Goal: Task Accomplishment & Management: Manage account settings

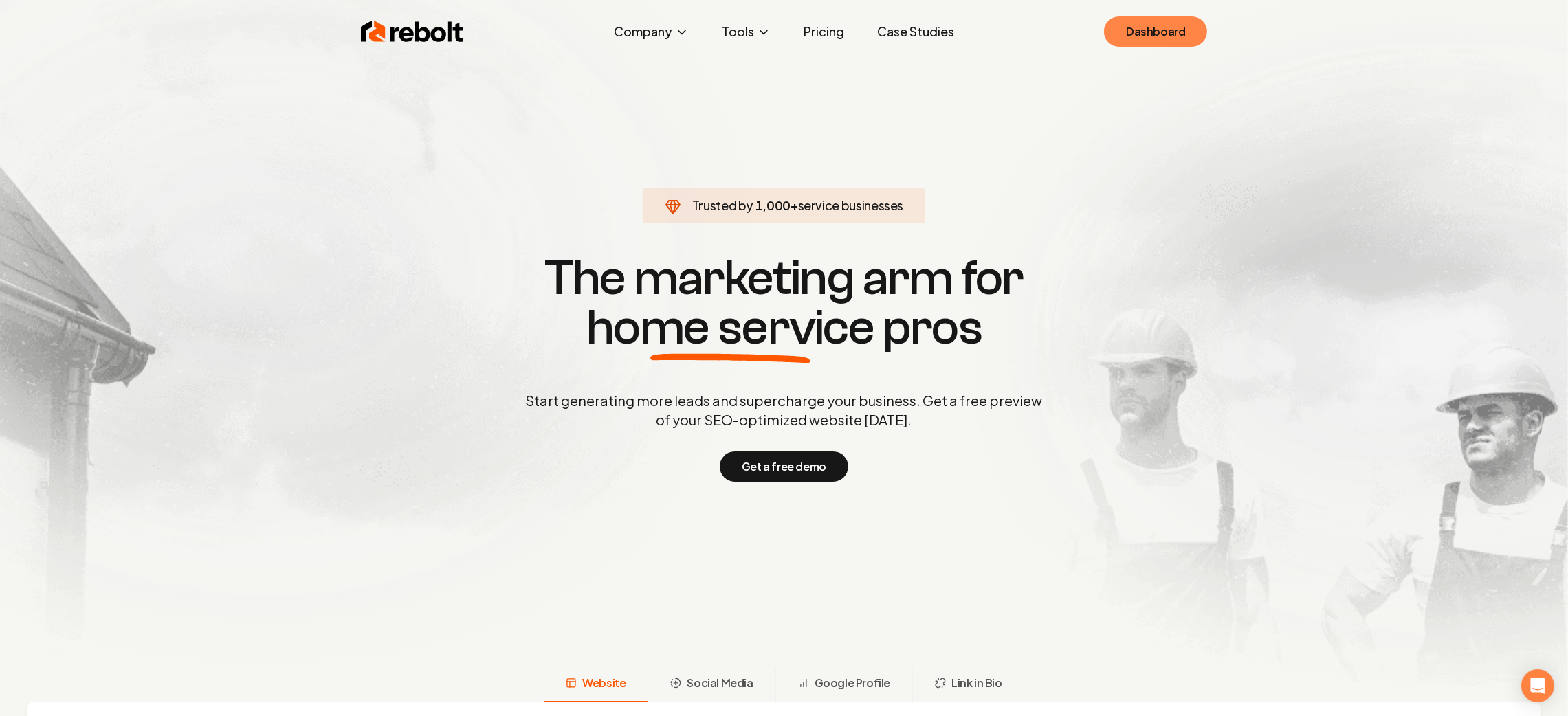
click at [1180, 35] on link "Dashboard" at bounding box center [1155, 32] width 103 height 30
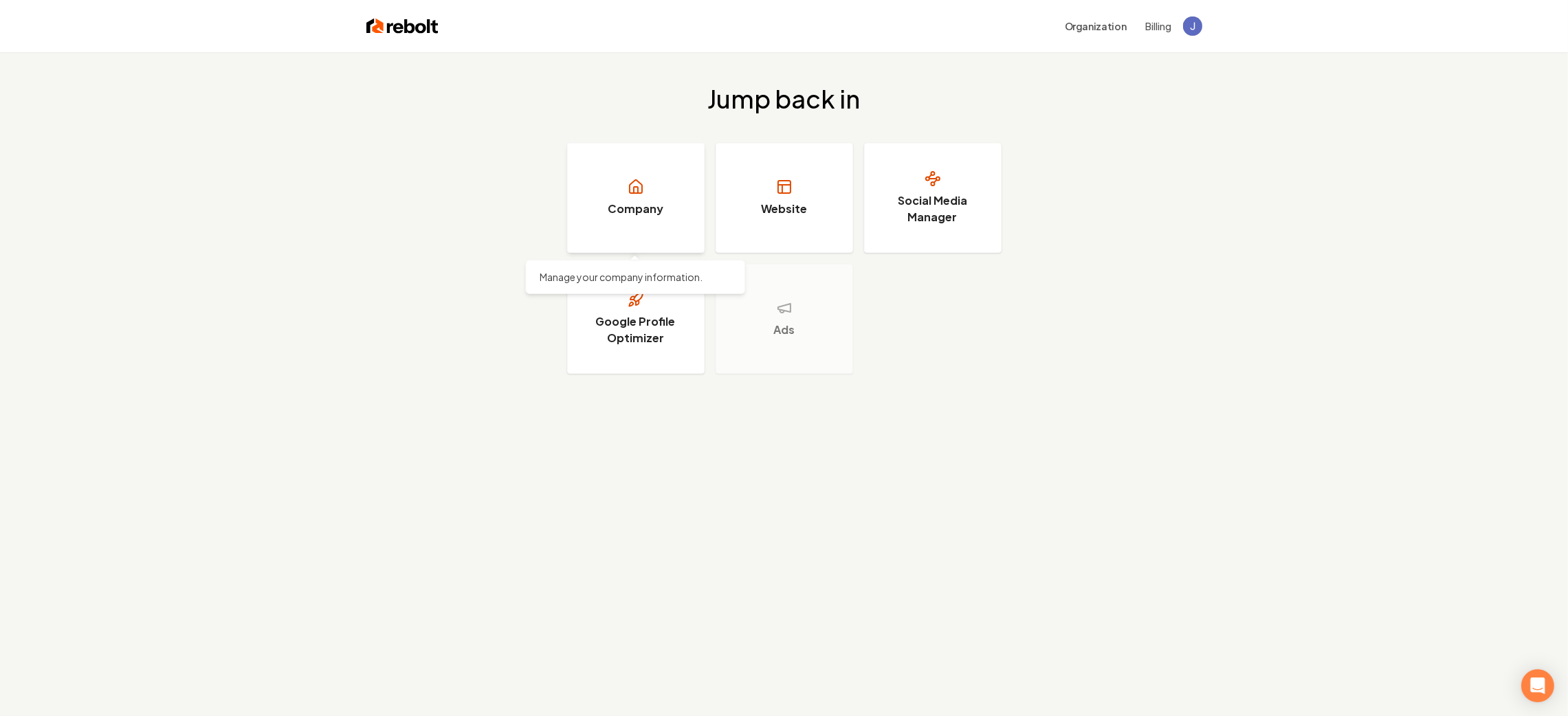
click at [649, 196] on link "Company" at bounding box center [635, 198] width 137 height 110
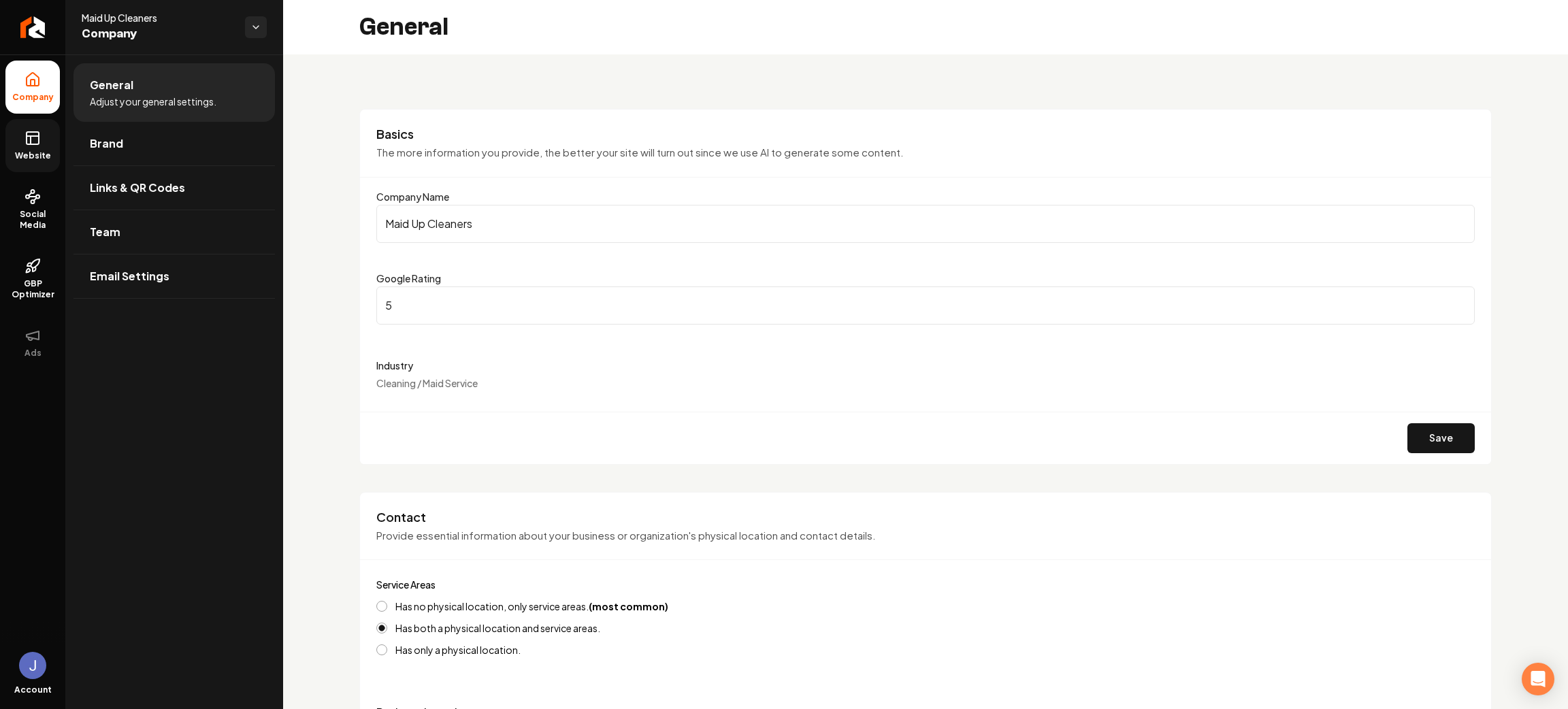
click at [35, 154] on span "Website" at bounding box center [33, 155] width 47 height 11
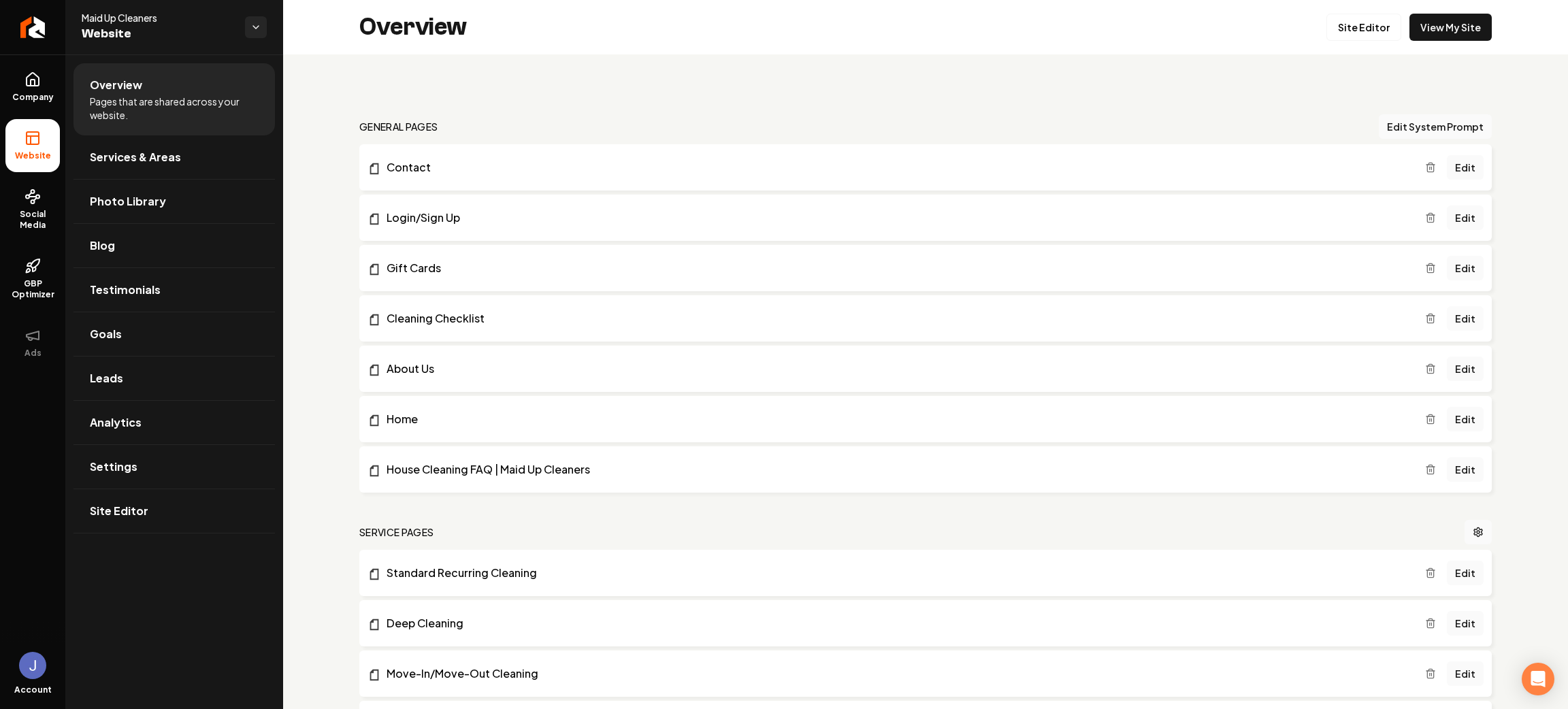
click at [1447, 320] on link "Edit" at bounding box center [1465, 318] width 37 height 24
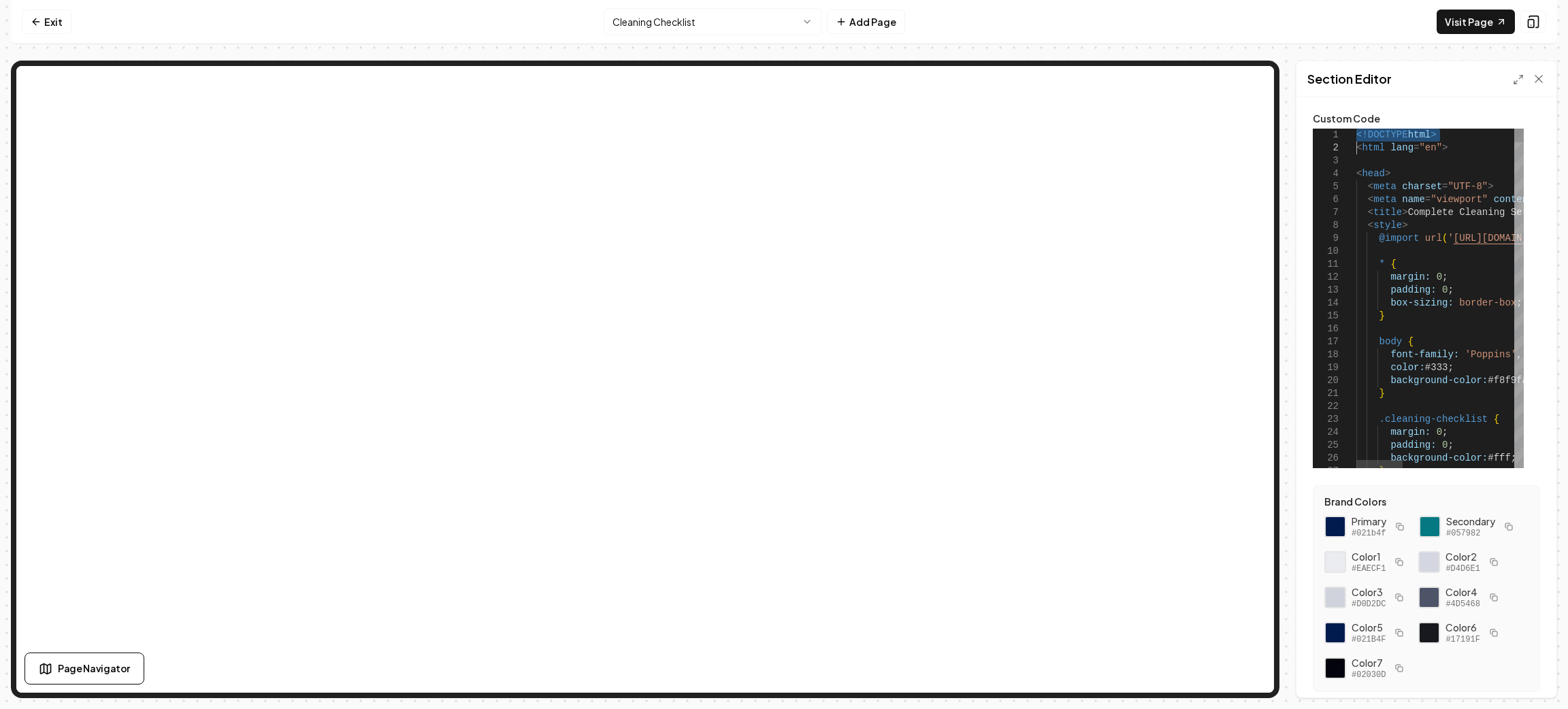
drag, startPoint x: 1349, startPoint y: 133, endPoint x: 1423, endPoint y: 280, distance: 164.6
click at [1423, 280] on div "1 2 3 4 5 6 7 8 9 10 11 12 13 14 15 16 17 18 19 20 21 22 23 24 25 26 27 <!DOCTY…" at bounding box center [1418, 298] width 211 height 339
drag, startPoint x: 1359, startPoint y: 133, endPoint x: 1361, endPoint y: 142, distance: 9.2
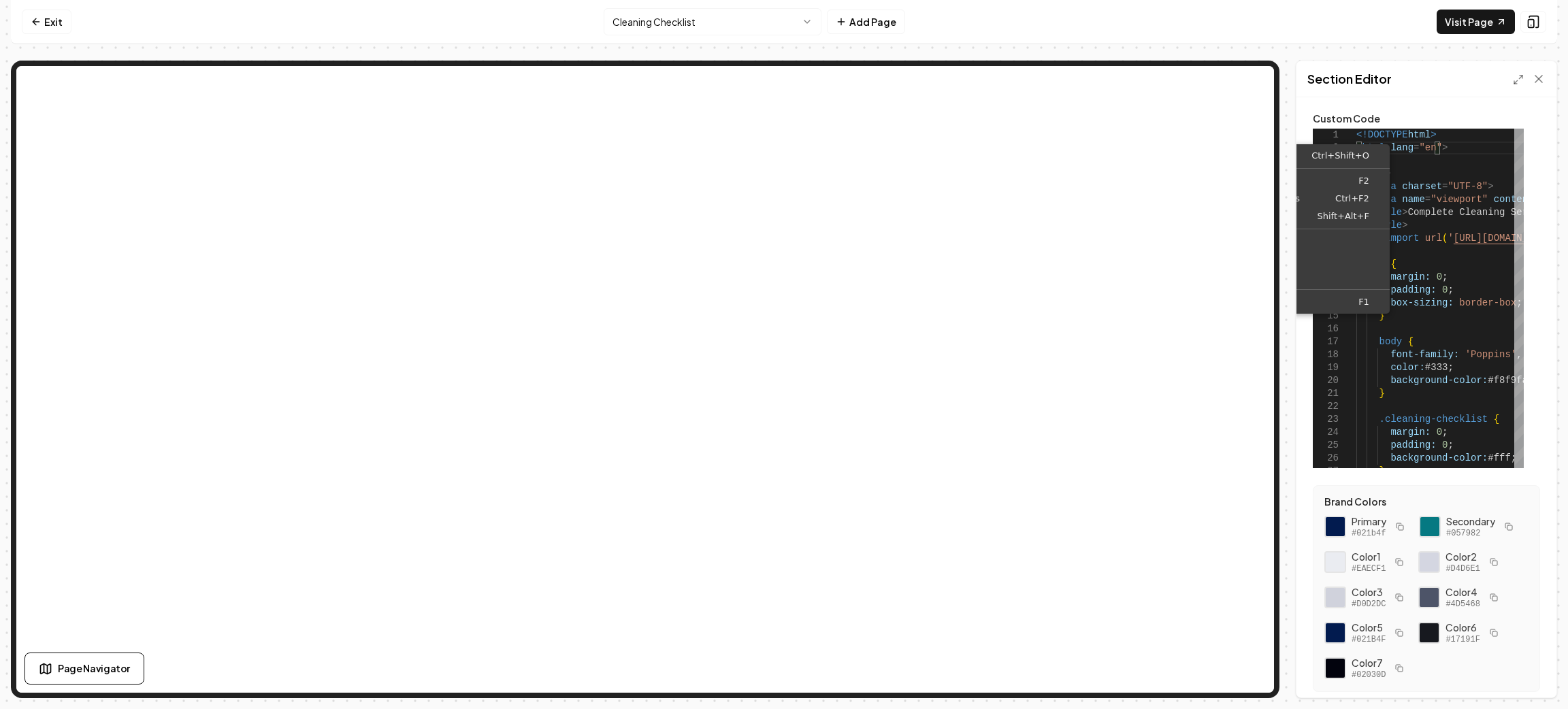
click at [1446, 76] on div "Section Editor" at bounding box center [1427, 78] width 260 height 36
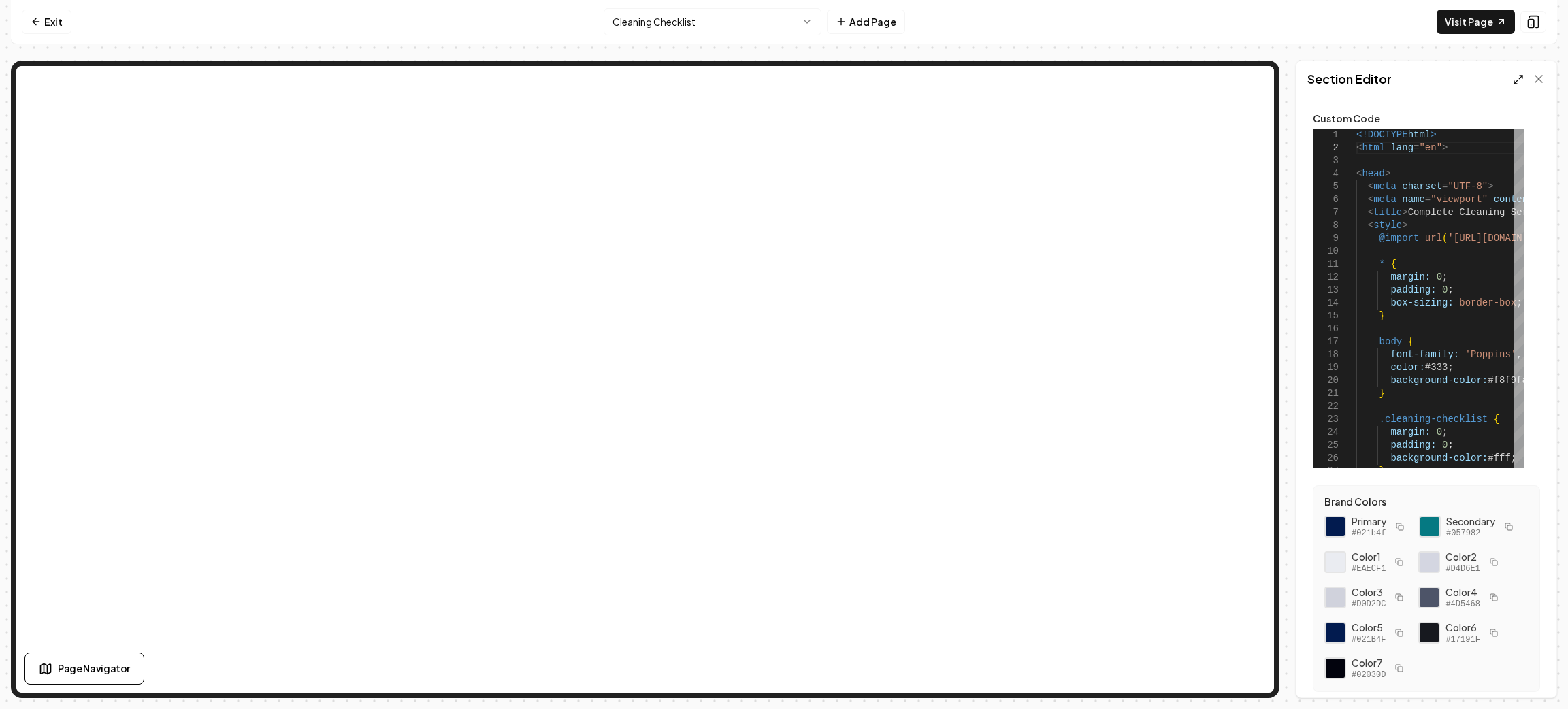
click at [1515, 79] on icon at bounding box center [1518, 79] width 11 height 11
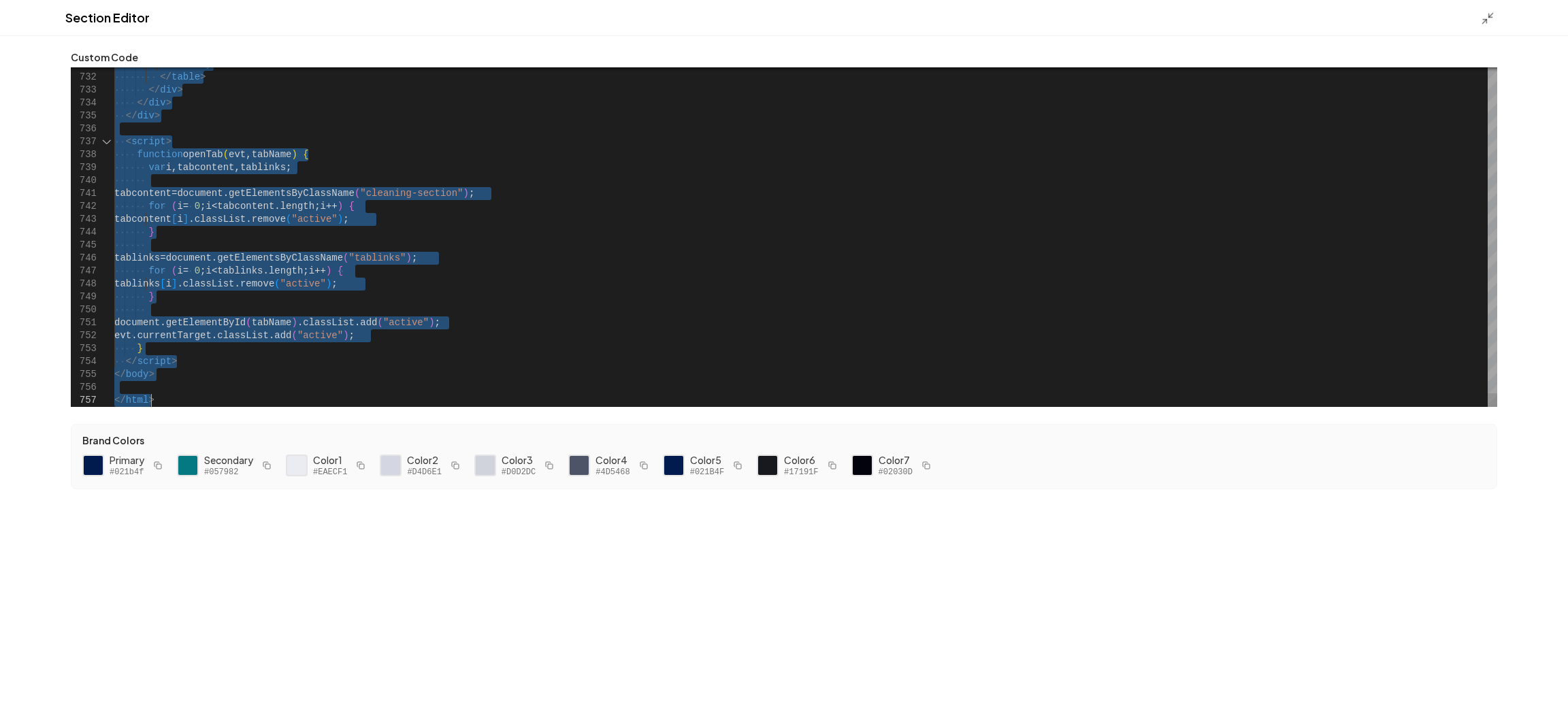
type textarea "**********"
drag, startPoint x: 84, startPoint y: 72, endPoint x: 1030, endPoint y: 754, distance: 1166.2
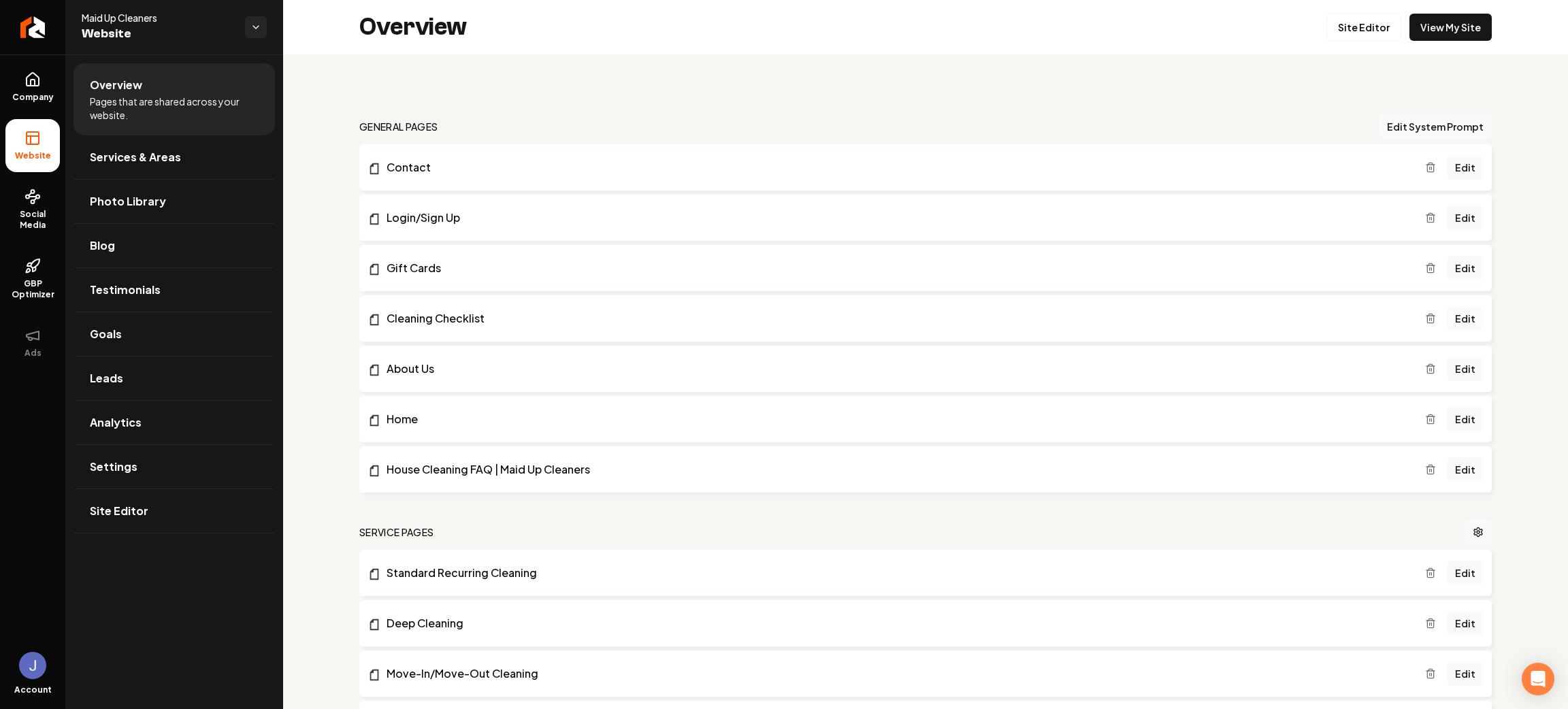
click at [1455, 316] on link "Edit" at bounding box center [1465, 318] width 37 height 24
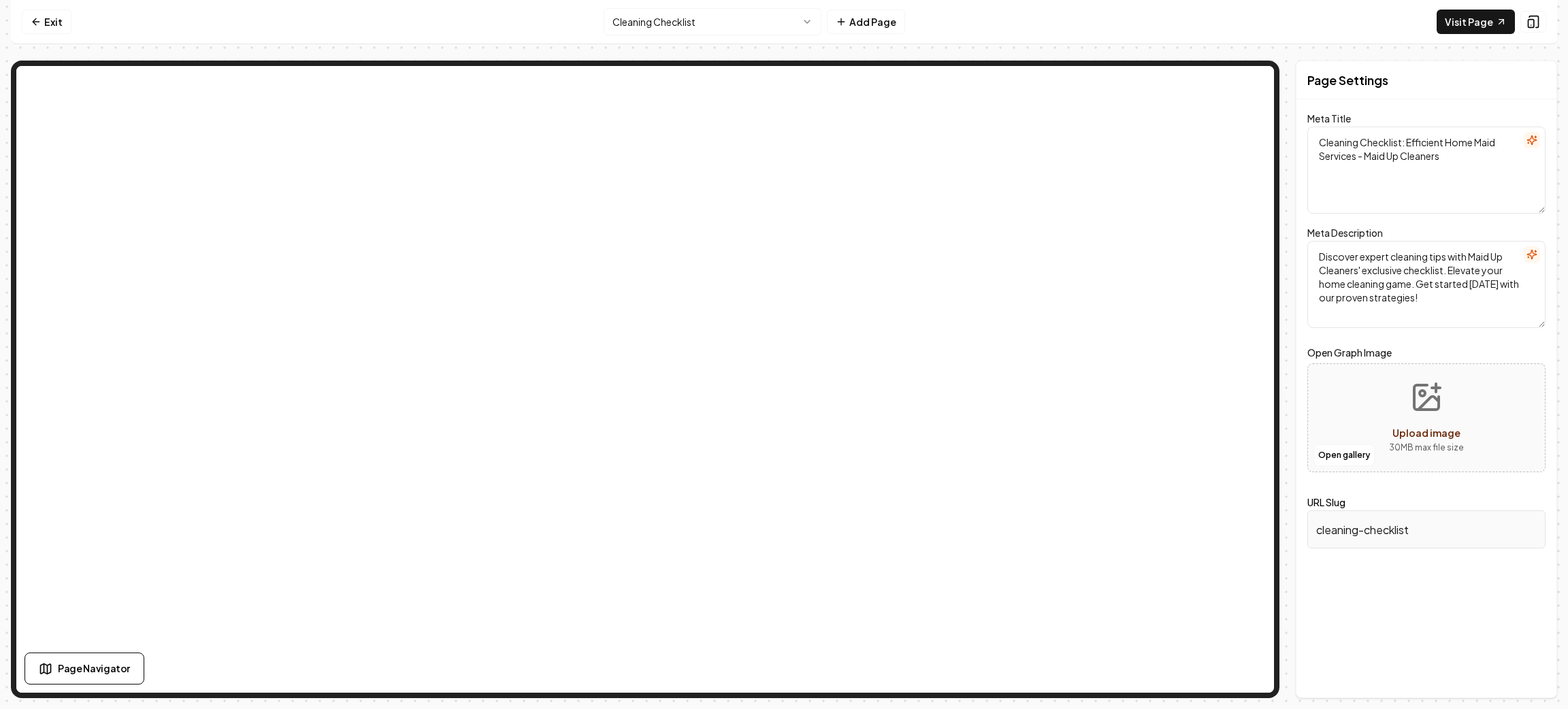
click at [710, 24] on html "Computer Required This feature is only available on a computer. Please switch t…" at bounding box center [784, 354] width 1568 height 709
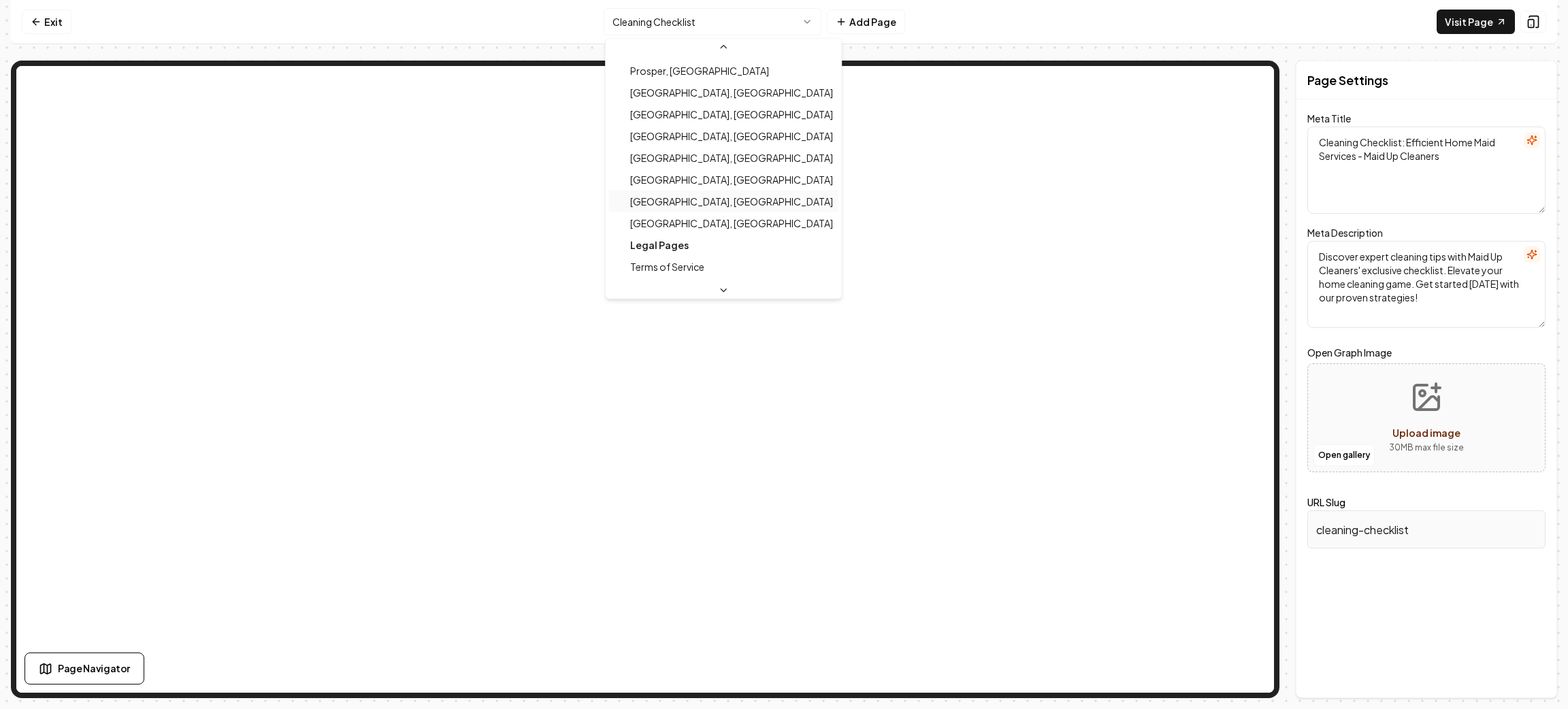
scroll to position [546, 0]
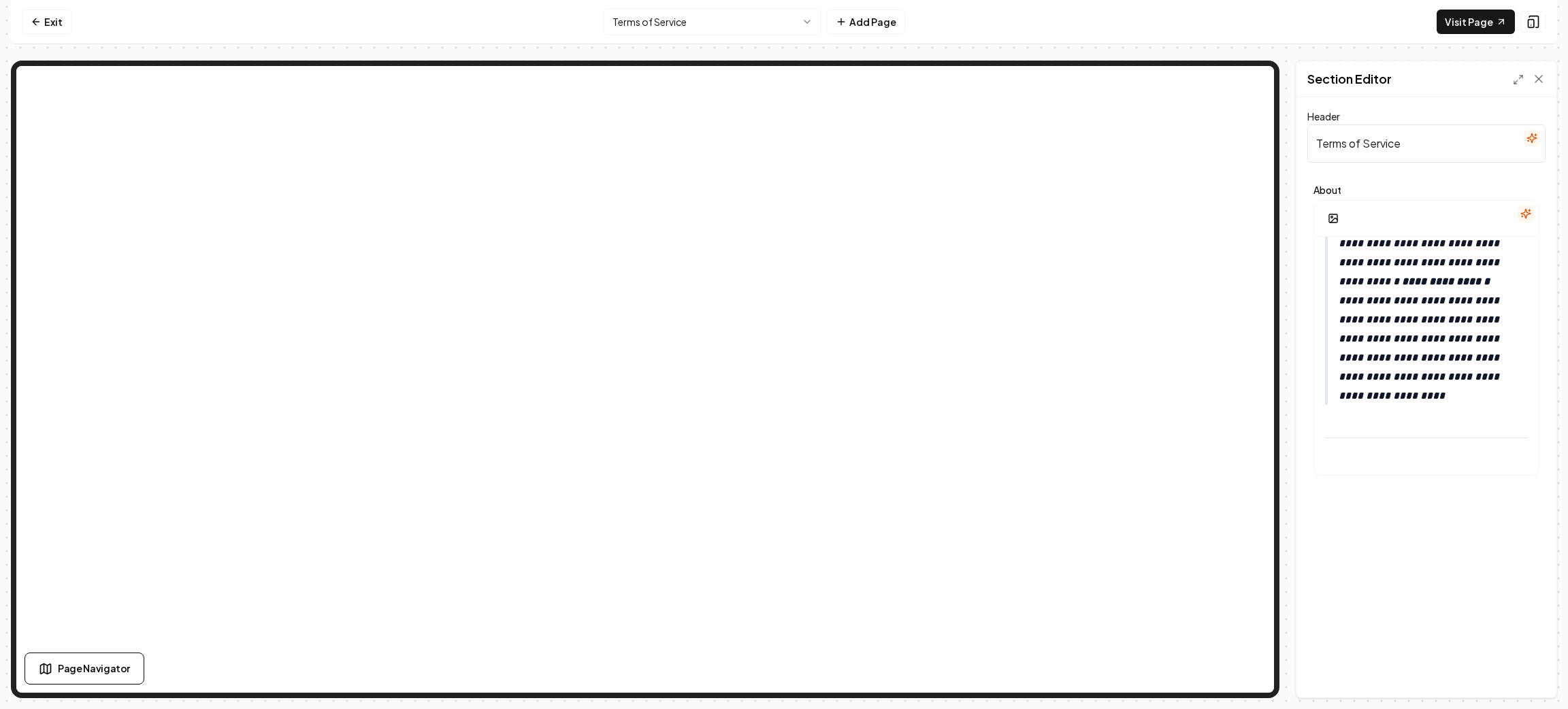
scroll to position [9803, 0]
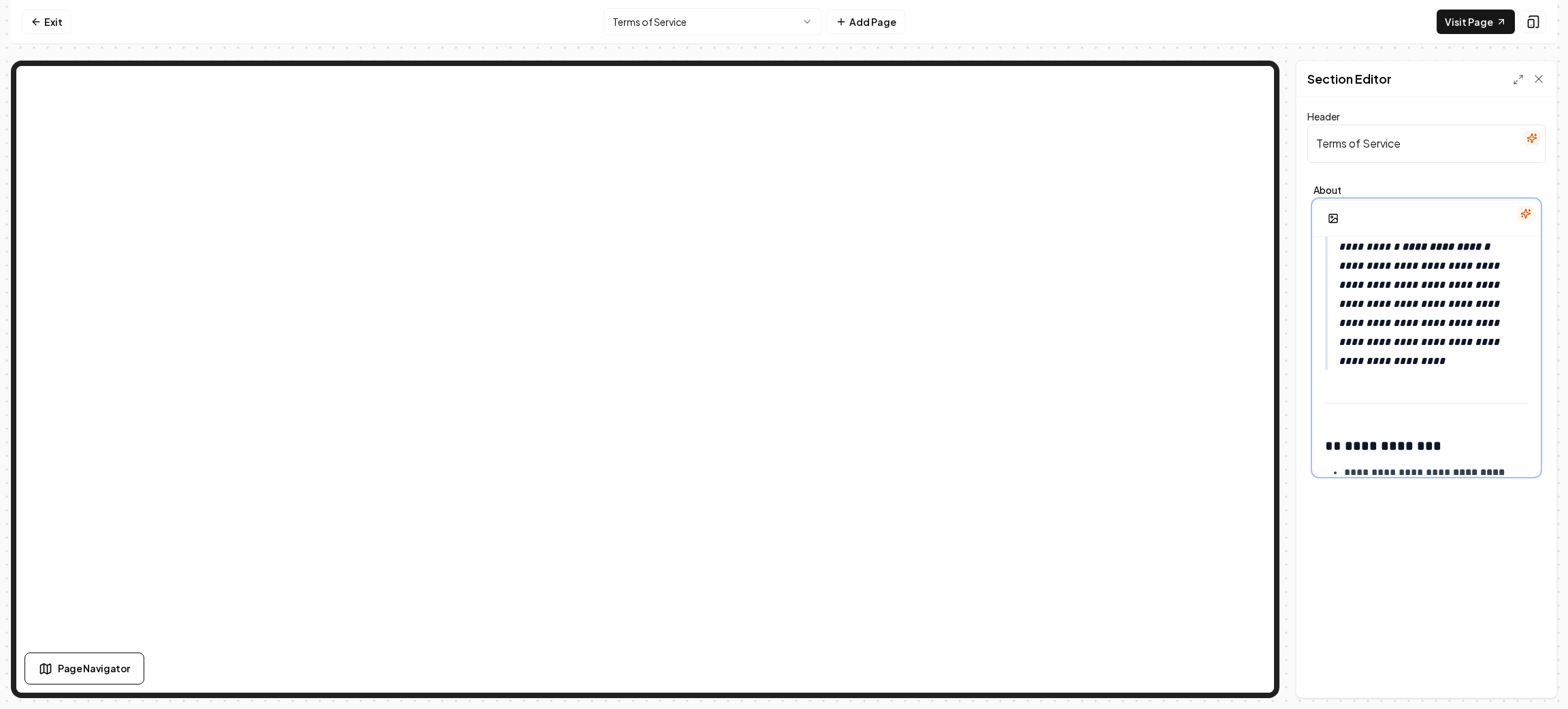
click at [1485, 371] on p "**********" at bounding box center [1425, 275] width 173 height 191
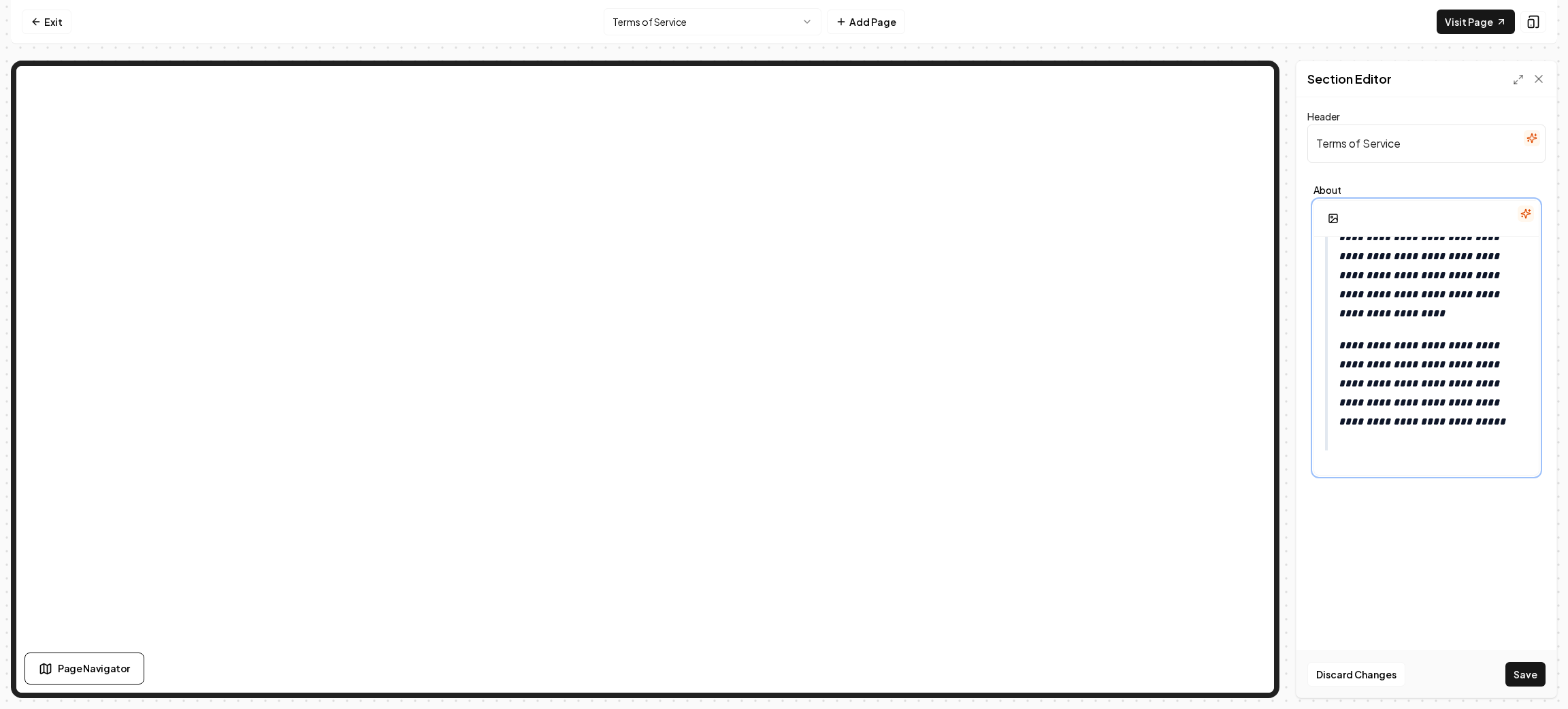
scroll to position [9869, 0]
click at [1538, 674] on button "Save" at bounding box center [1525, 674] width 40 height 24
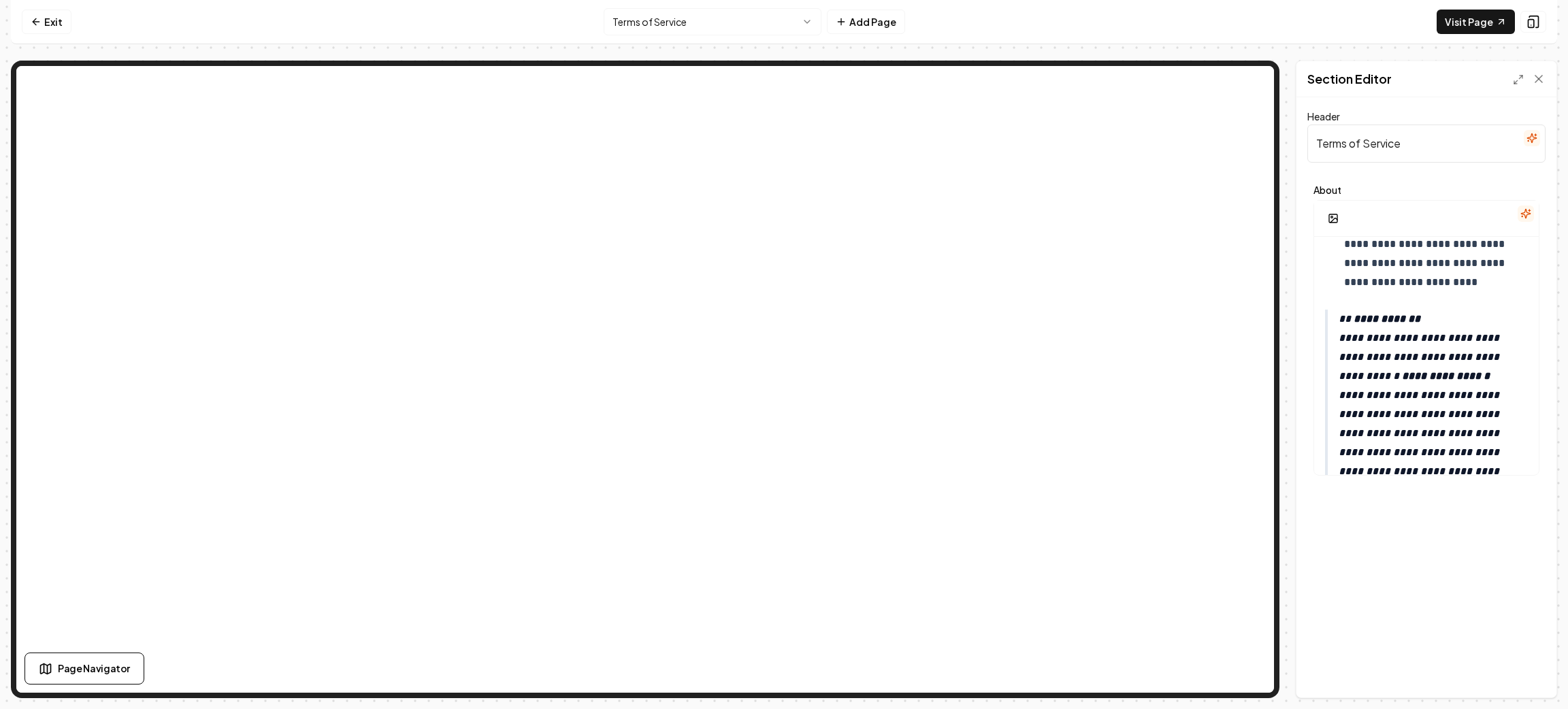
scroll to position [0, 0]
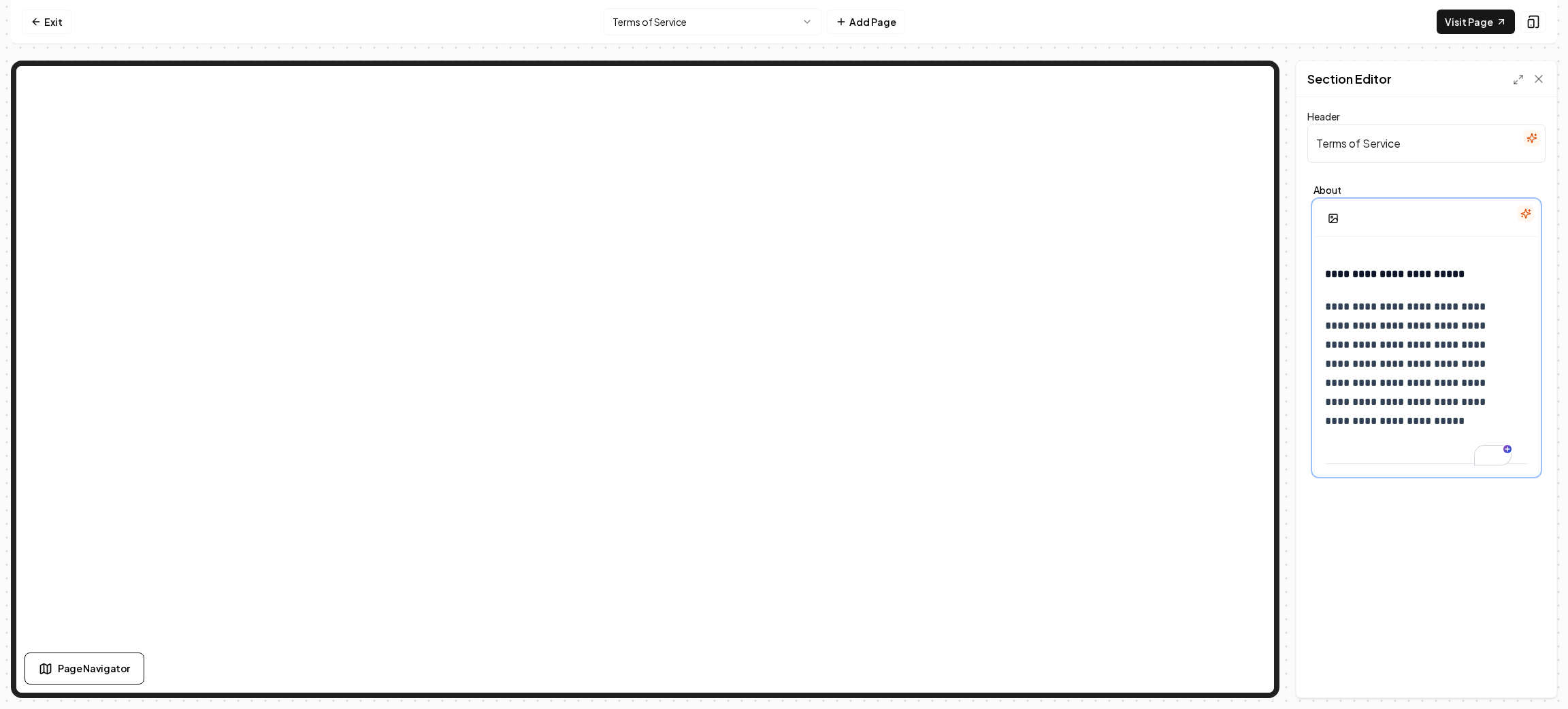
click at [1427, 420] on p "**********" at bounding box center [1419, 365] width 187 height 133
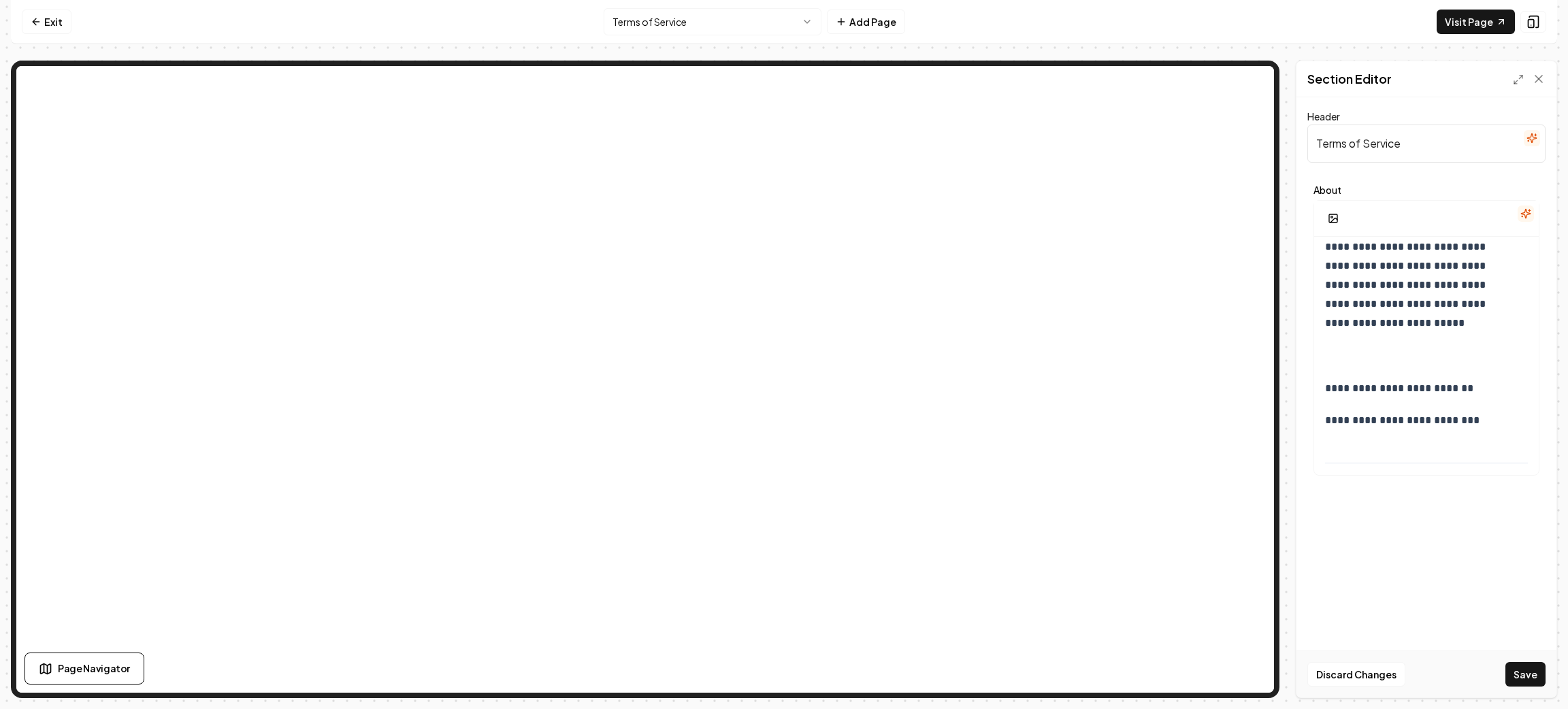
click at [1440, 513] on div "**********" at bounding box center [1427, 398] width 260 height 601
click at [1431, 398] on p "**********" at bounding box center [1419, 389] width 187 height 19
drag, startPoint x: 1321, startPoint y: 431, endPoint x: 1394, endPoint y: 432, distance: 73.0
click at [1313, 376] on icon "button" at bounding box center [1316, 375] width 11 height 11
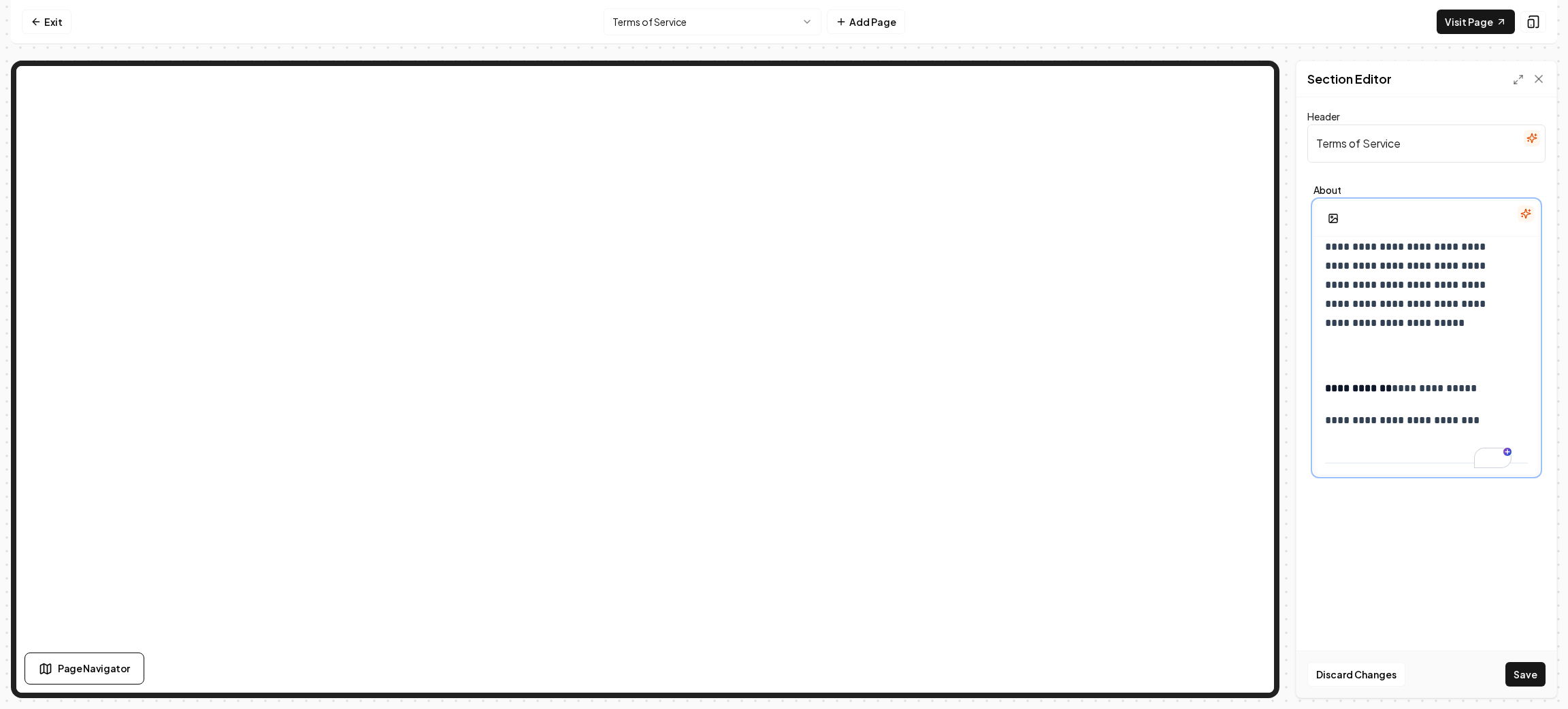
scroll to position [19593, 0]
drag, startPoint x: 1324, startPoint y: 463, endPoint x: 1400, endPoint y: 423, distance: 85.9
click at [1400, 423] on p "**********" at bounding box center [1419, 420] width 187 height 19
click at [1316, 355] on button "button" at bounding box center [1316, 365] width 22 height 22
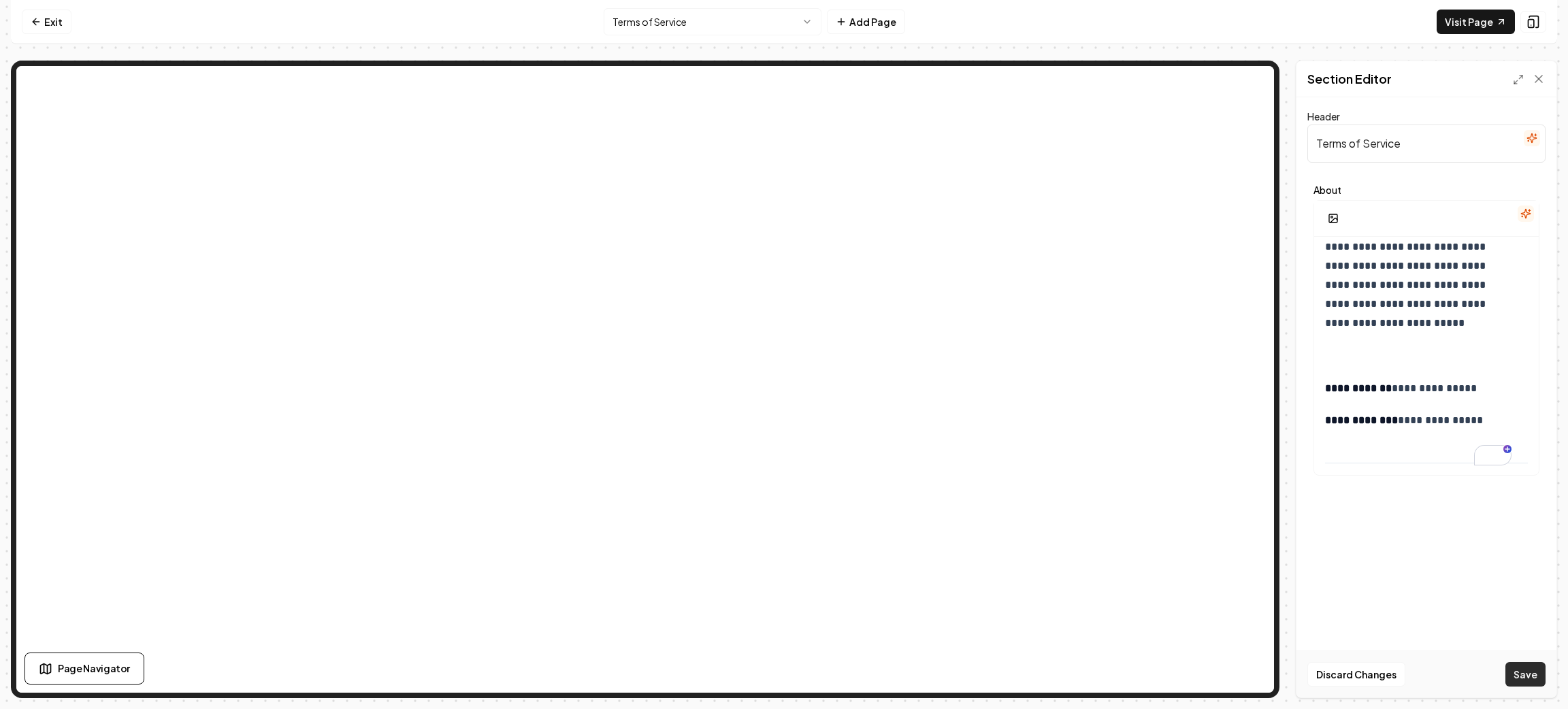
click at [1520, 667] on button "Save" at bounding box center [1525, 674] width 40 height 24
click at [1375, 361] on p "To enrich screen reader interactions, please activate Accessibility in Grammarl…" at bounding box center [1426, 355] width 203 height 19
click at [1530, 667] on button "Save" at bounding box center [1525, 674] width 40 height 24
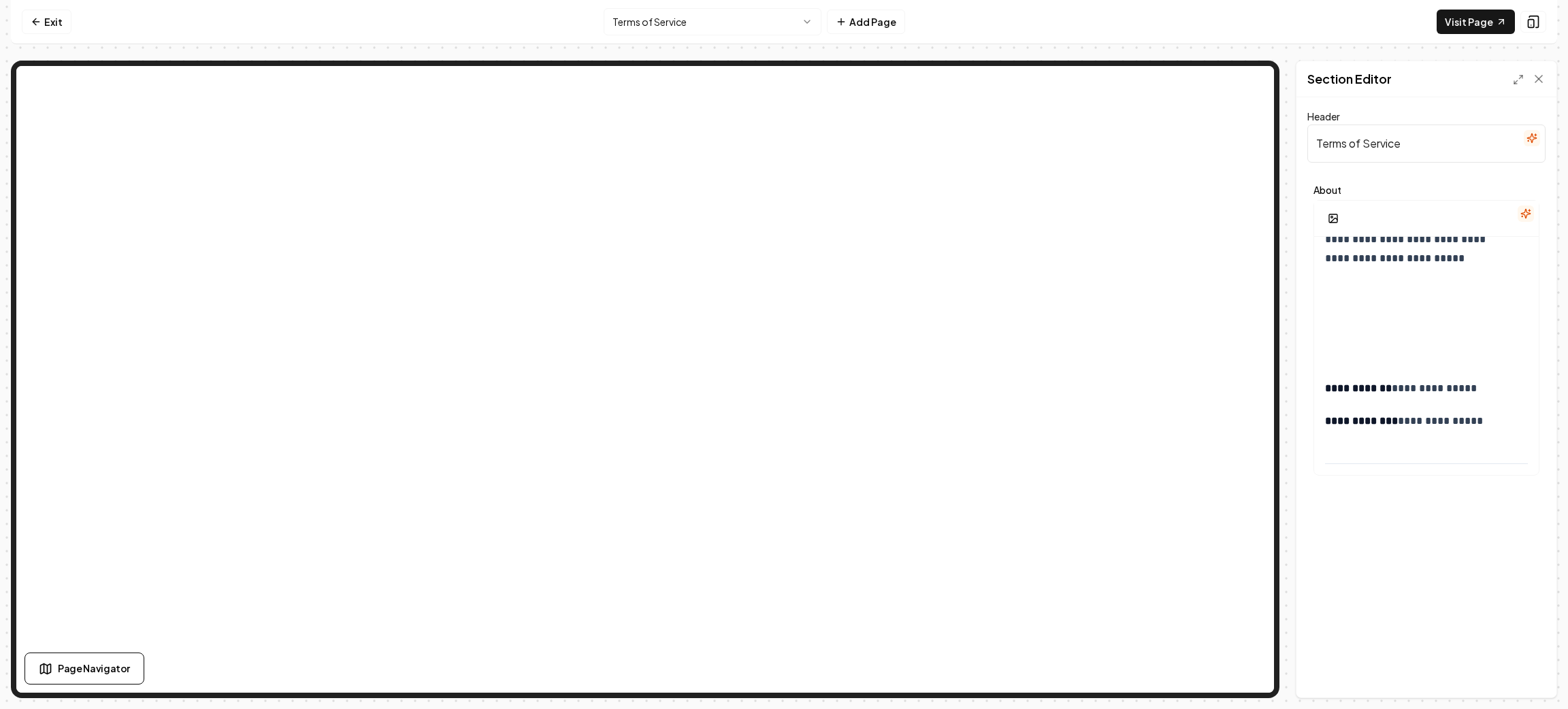
scroll to position [19659, 0]
click at [1354, 380] on p "**********" at bounding box center [1419, 389] width 187 height 19
drag, startPoint x: 1325, startPoint y: 387, endPoint x: 1512, endPoint y: 424, distance: 190.6
copy div "**********"
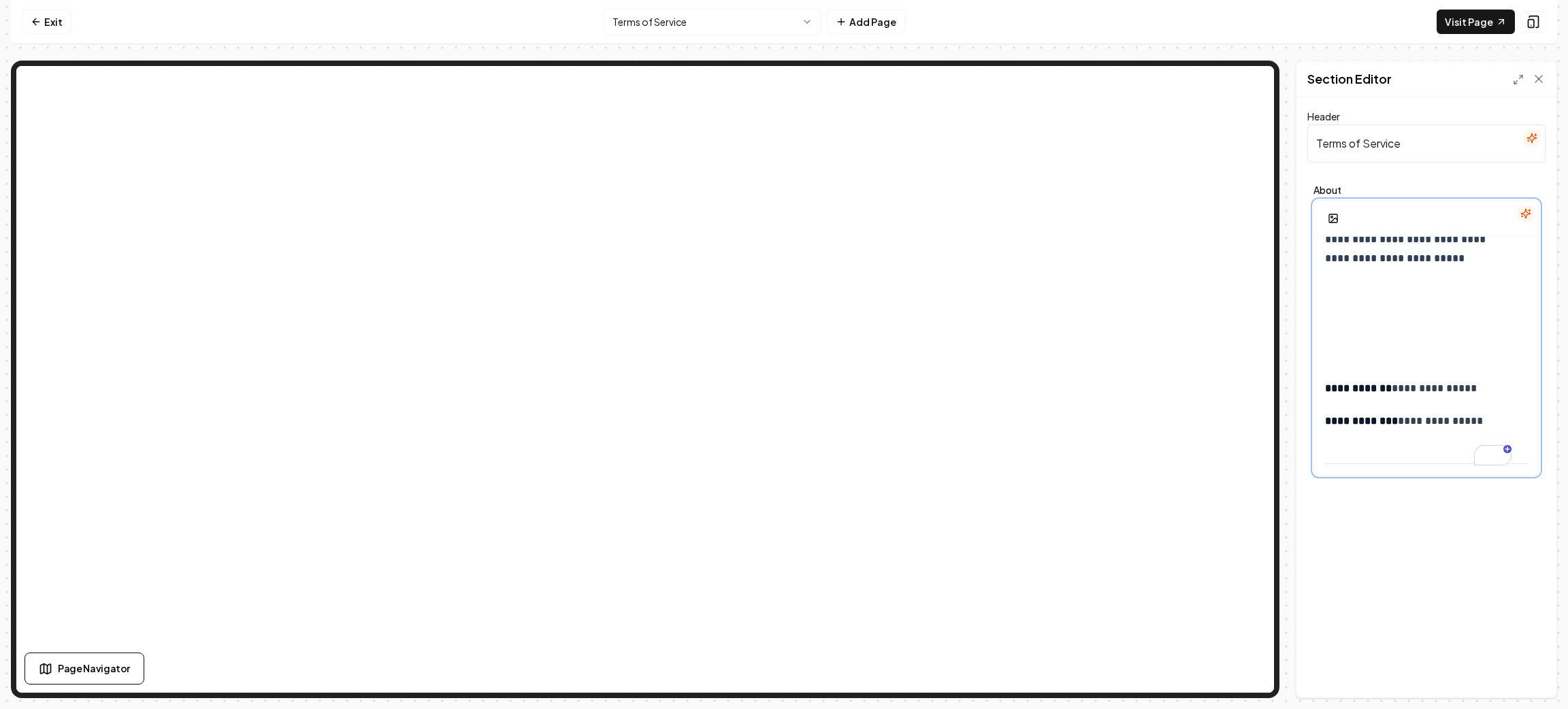
click at [1424, 295] on p "To enrich screen reader interactions, please activate Accessibility in Grammarl…" at bounding box center [1426, 291] width 203 height 19
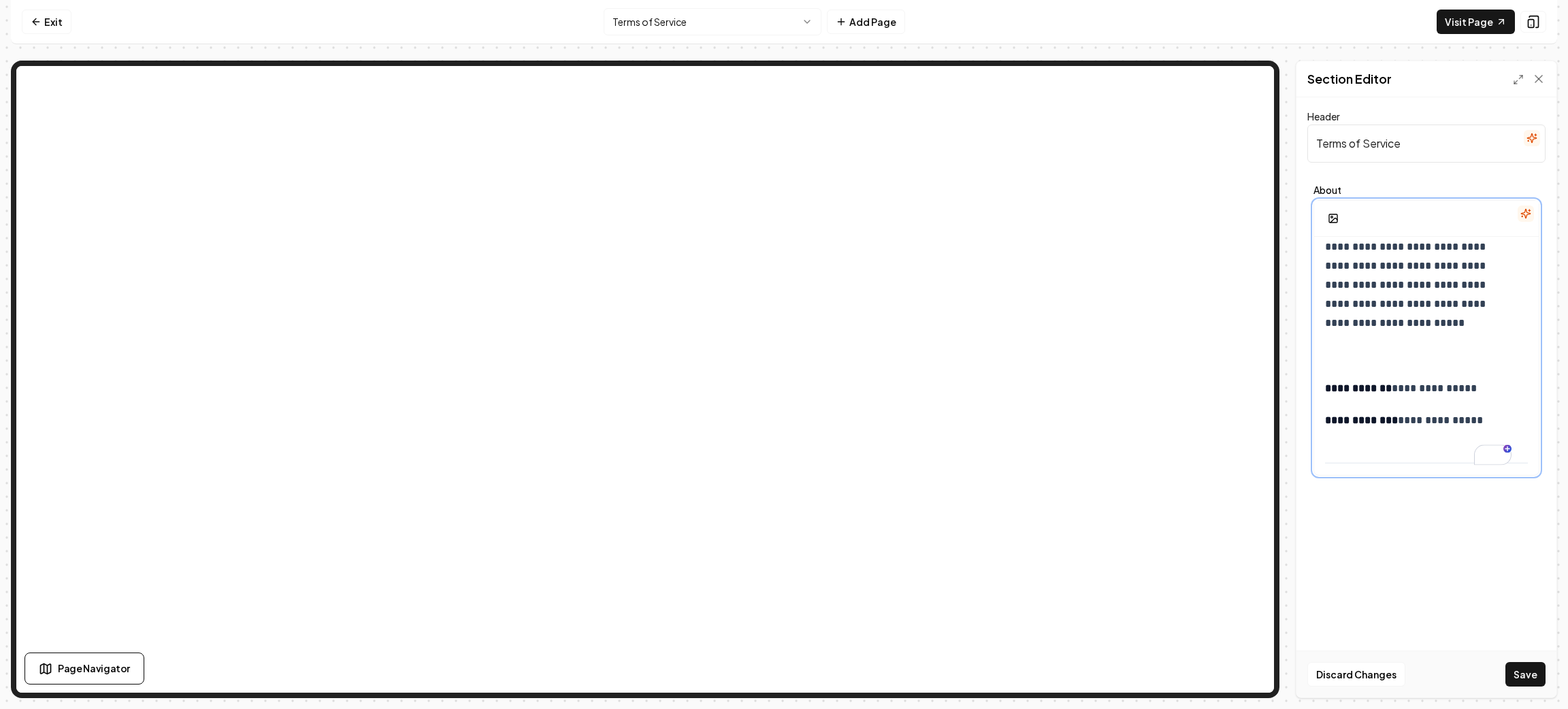
drag, startPoint x: 1326, startPoint y: 387, endPoint x: 1491, endPoint y: 419, distance: 168.1
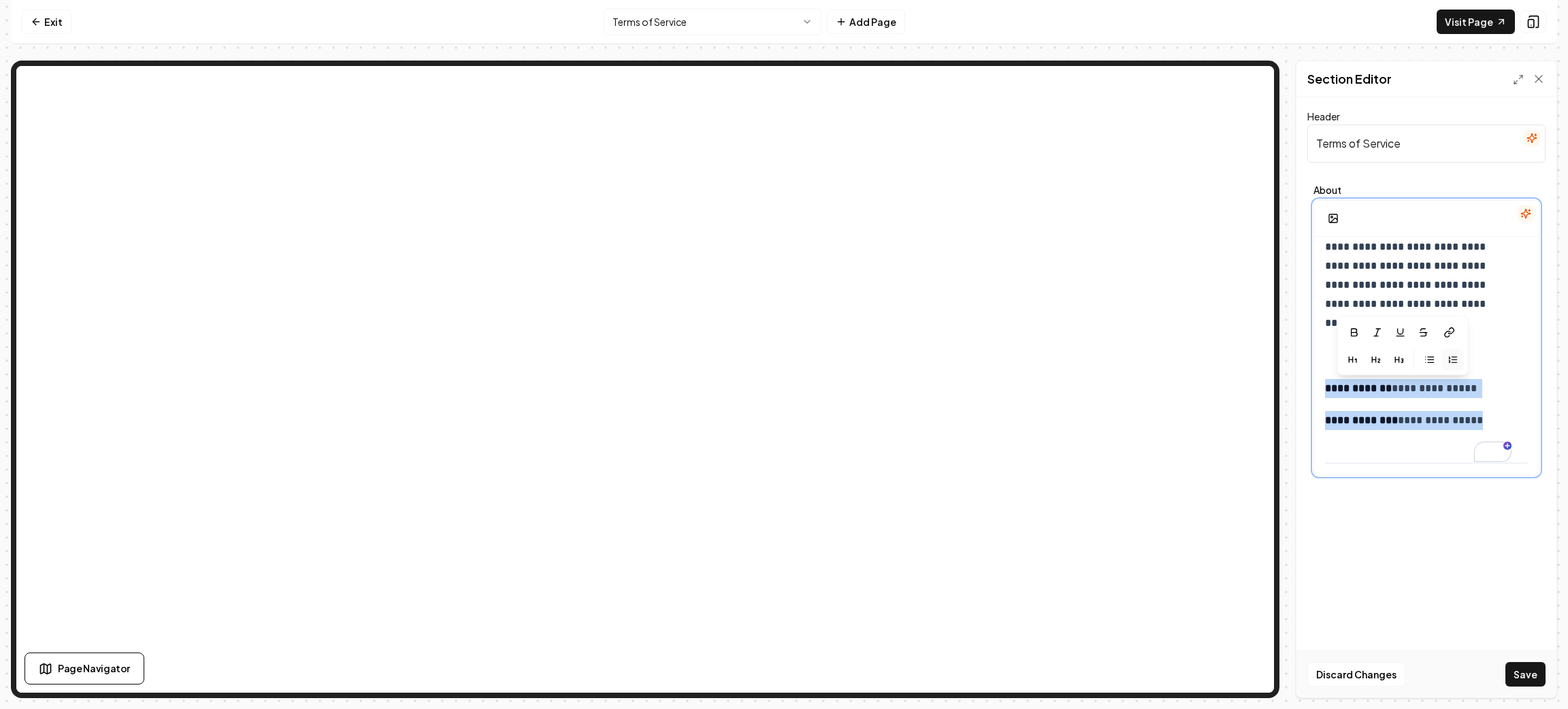
click at [1456, 357] on icon "button" at bounding box center [1453, 359] width 11 height 11
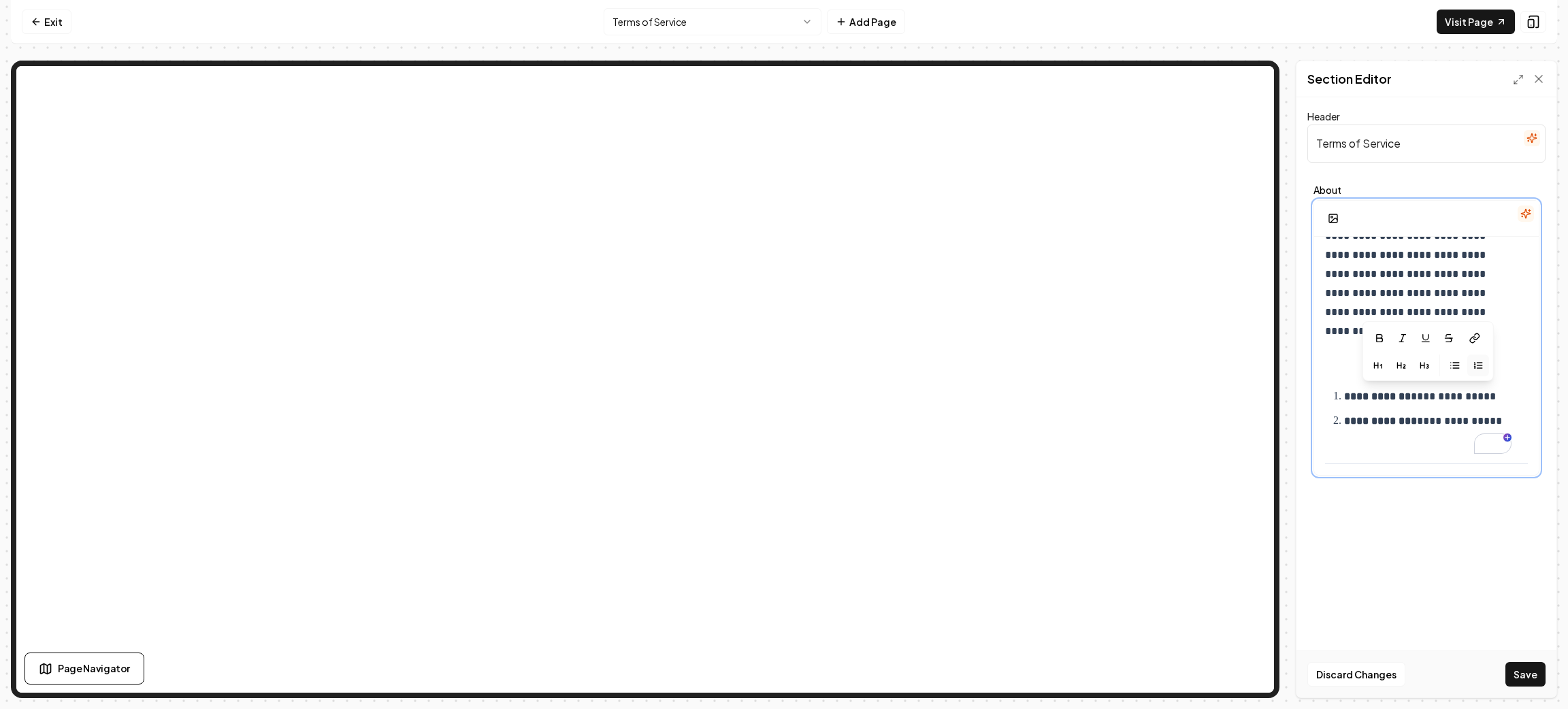
scroll to position [19585, 0]
click at [1468, 365] on icon "button" at bounding box center [1472, 367] width 11 height 11
click at [1432, 372] on icon "button" at bounding box center [1430, 367] width 11 height 11
click at [1395, 345] on icon "button" at bounding box center [1396, 340] width 11 height 11
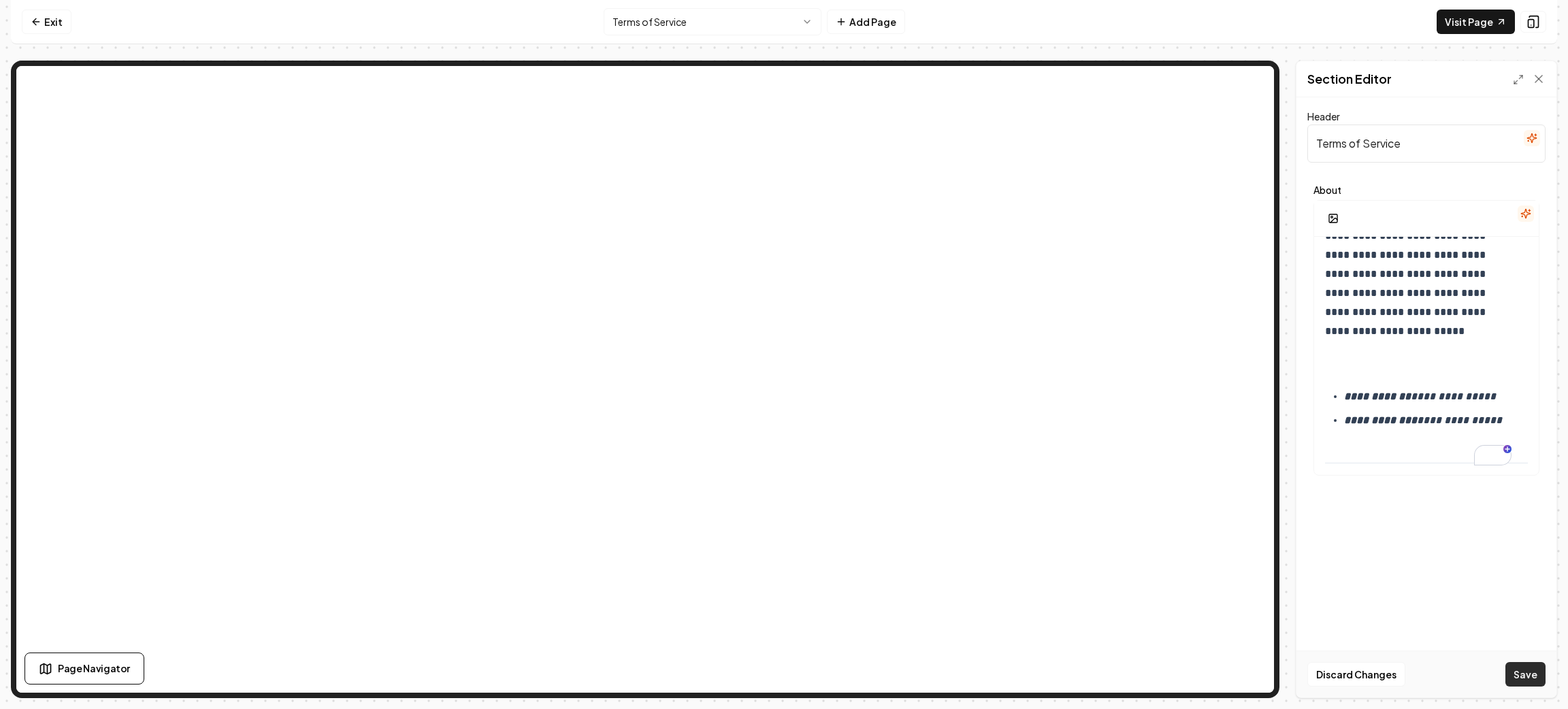
click at [1525, 676] on button "Save" at bounding box center [1525, 674] width 40 height 24
drag, startPoint x: 35, startPoint y: 24, endPoint x: 211, endPoint y: 3, distance: 177.2
click at [35, 24] on icon at bounding box center [36, 22] width 11 height 11
